Goal: Navigation & Orientation: Find specific page/section

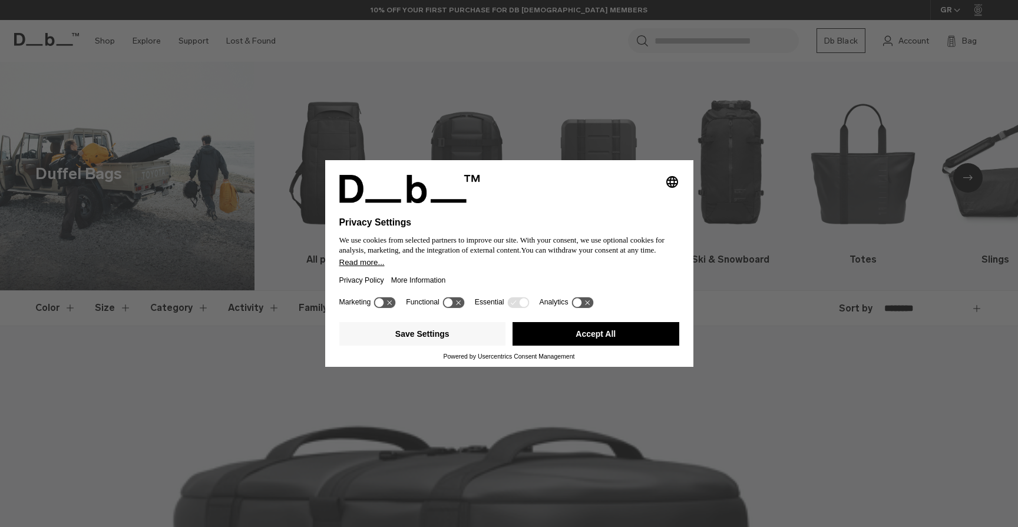
click at [554, 346] on button "Accept All" at bounding box center [596, 334] width 167 height 24
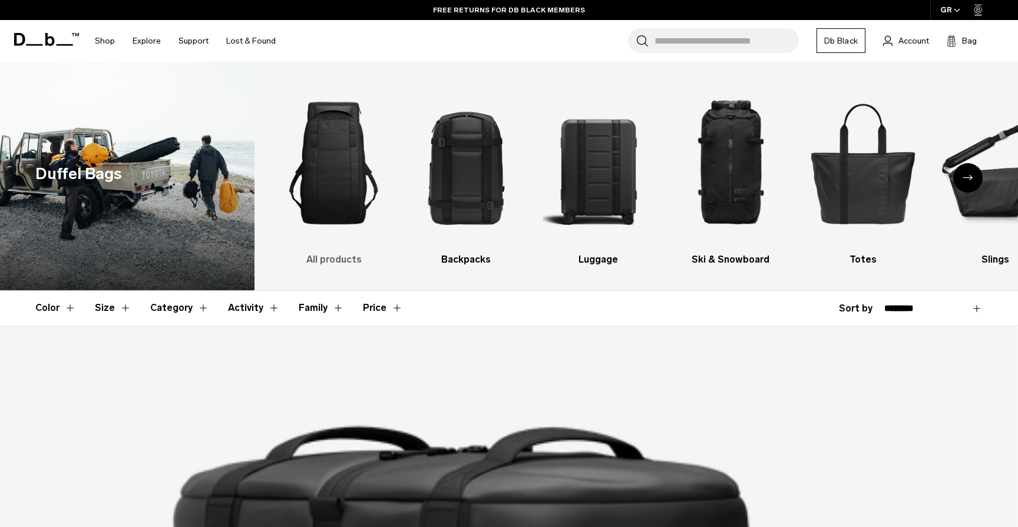
click at [338, 199] on img "1 / 10" at bounding box center [334, 163] width 112 height 167
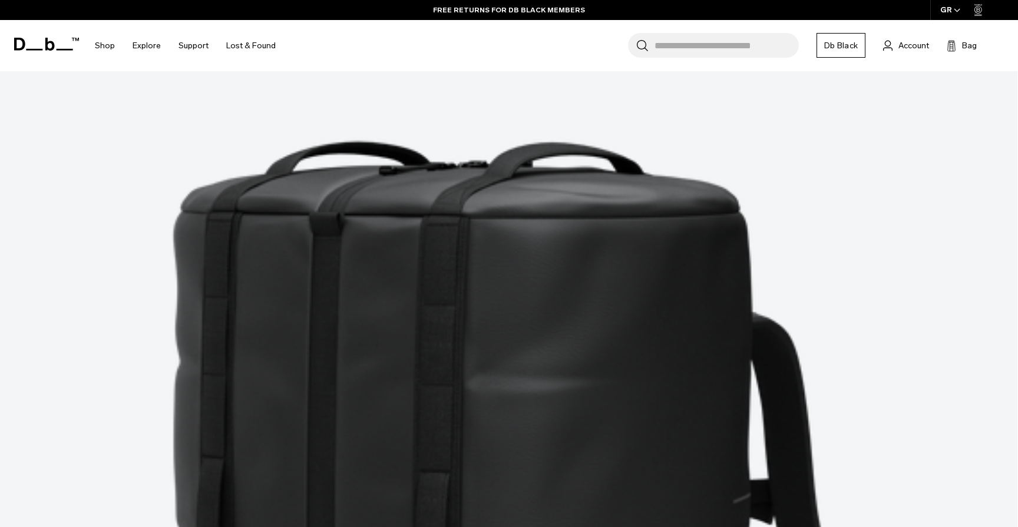
scroll to position [295, 0]
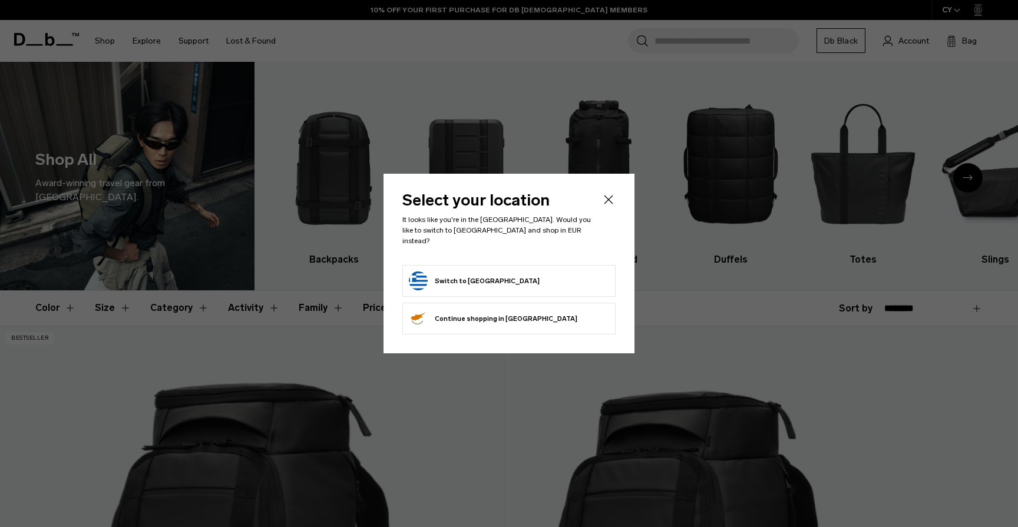
click at [521, 265] on li "Switch to Greece" at bounding box center [508, 281] width 213 height 32
click at [509, 273] on form "Switch to Greece" at bounding box center [509, 281] width 200 height 19
click at [463, 282] on button "Switch to Greece" at bounding box center [474, 281] width 131 height 19
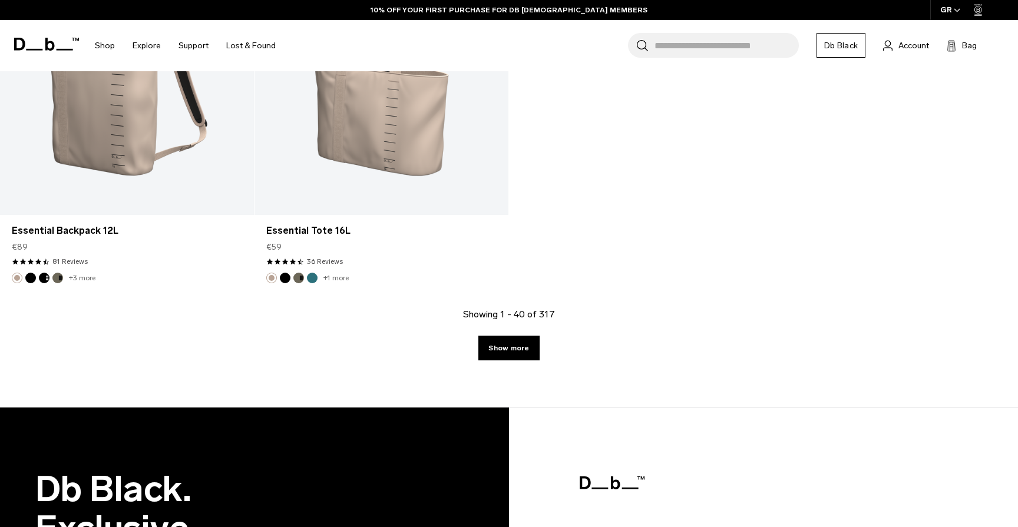
scroll to position [4519, 0]
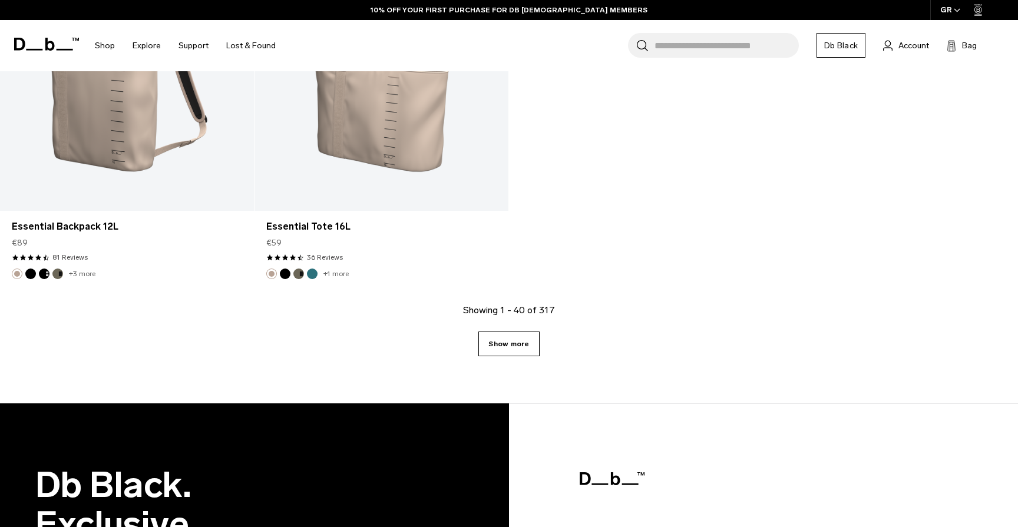
click at [496, 348] on link "Show more" at bounding box center [508, 344] width 61 height 25
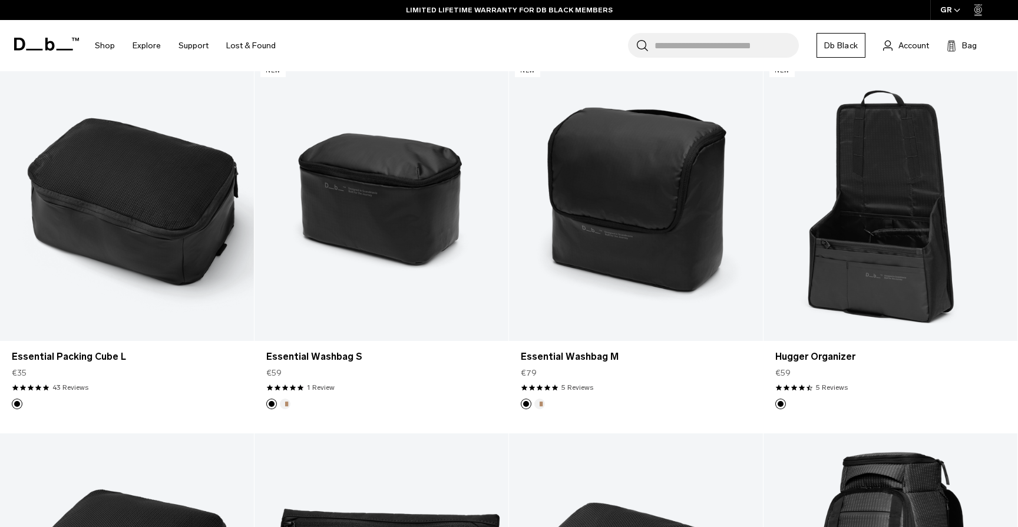
scroll to position [7379, 0]
